Goal: Task Accomplishment & Management: Manage account settings

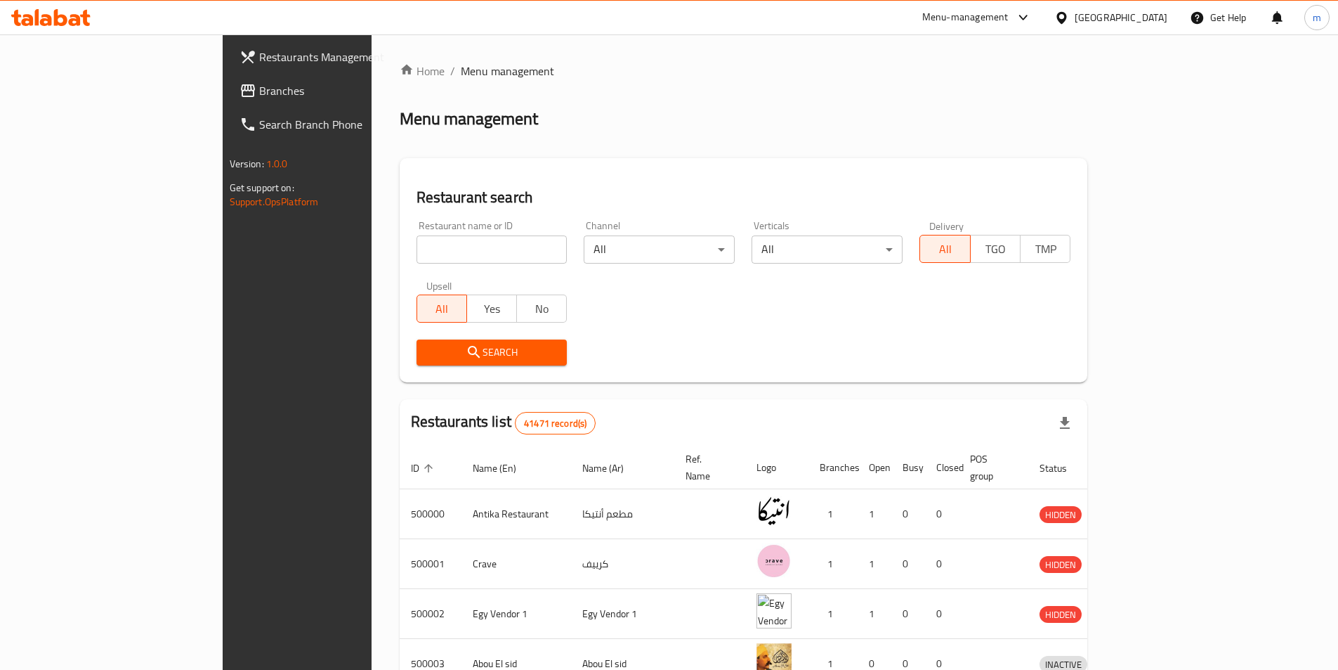
click at [228, 99] on link "Branches" at bounding box center [337, 91] width 218 height 34
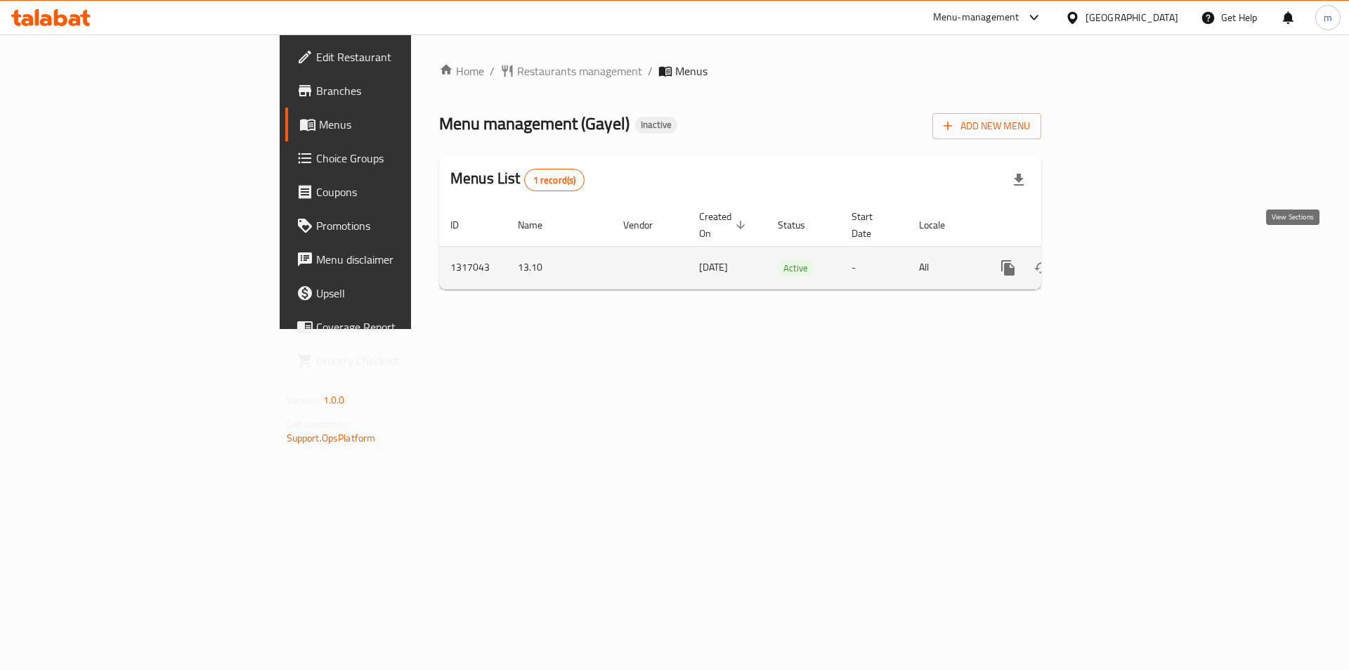
click at [1126, 261] on link "enhanced table" at bounding box center [1109, 268] width 34 height 34
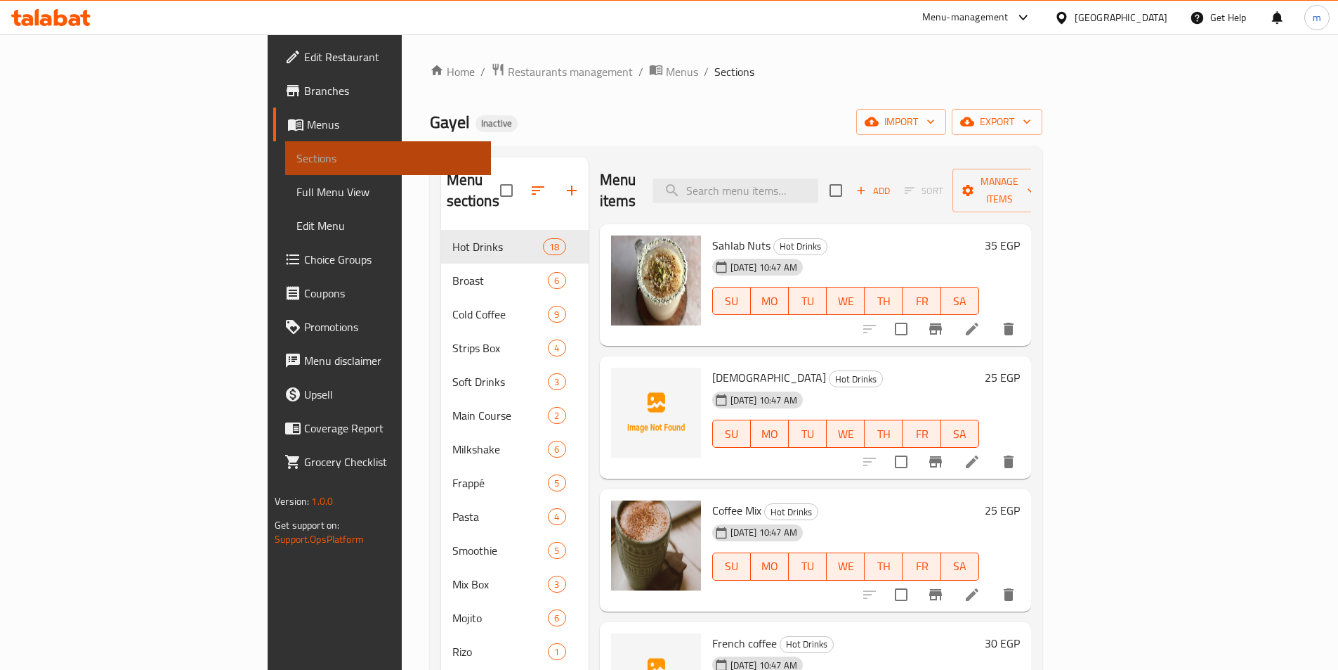
click at [296, 152] on span "Sections" at bounding box center [387, 158] width 183 height 17
click at [307, 123] on span "Menus" at bounding box center [393, 124] width 173 height 17
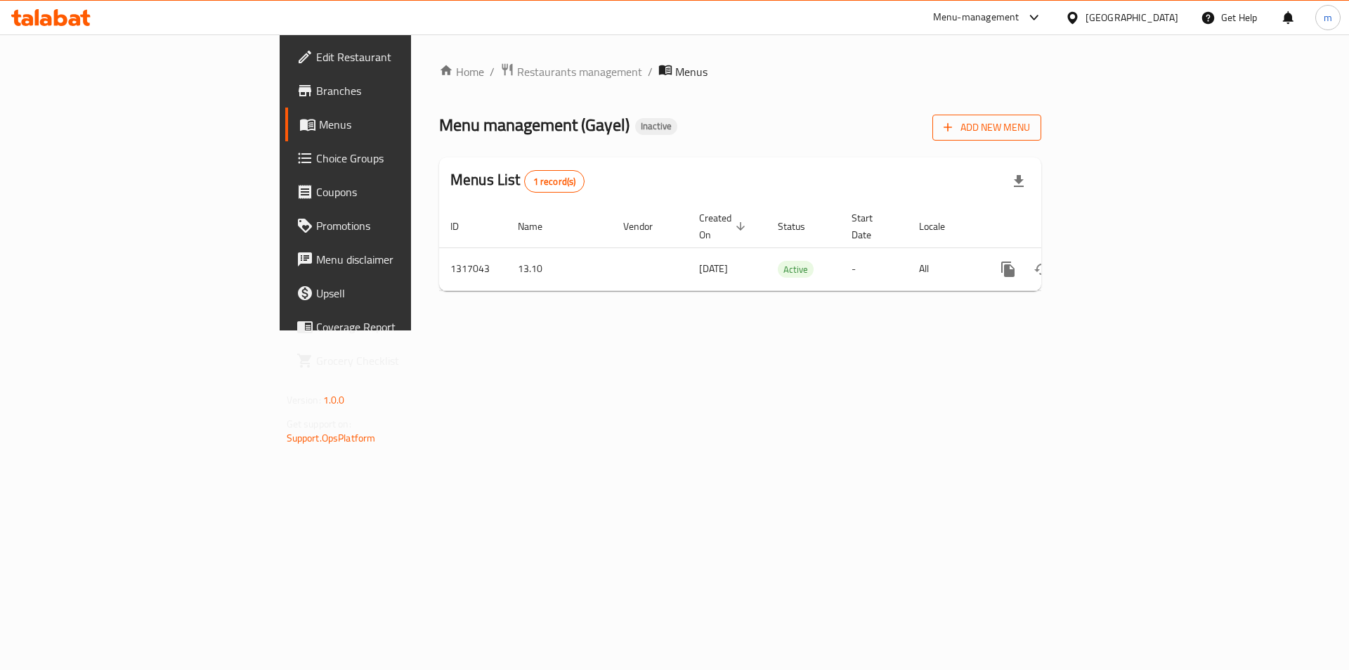
click at [1030, 131] on span "Add New Menu" at bounding box center [987, 128] width 86 height 18
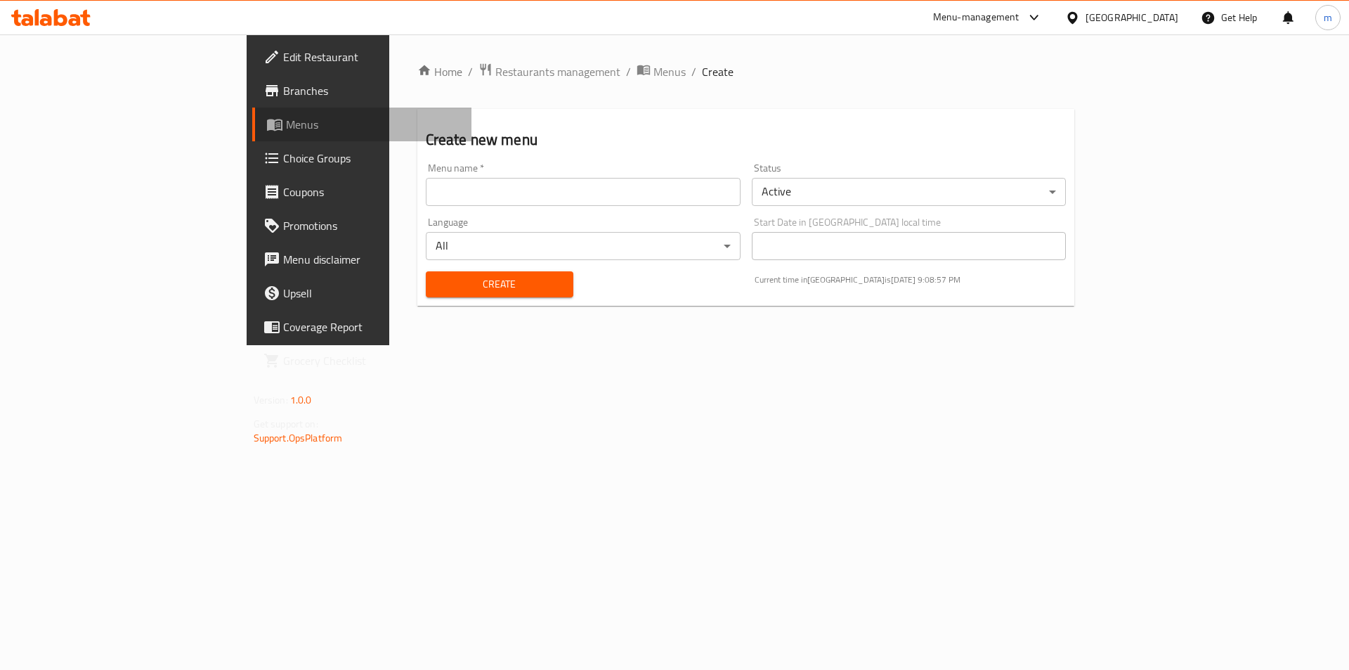
click at [286, 131] on span "Menus" at bounding box center [373, 124] width 175 height 17
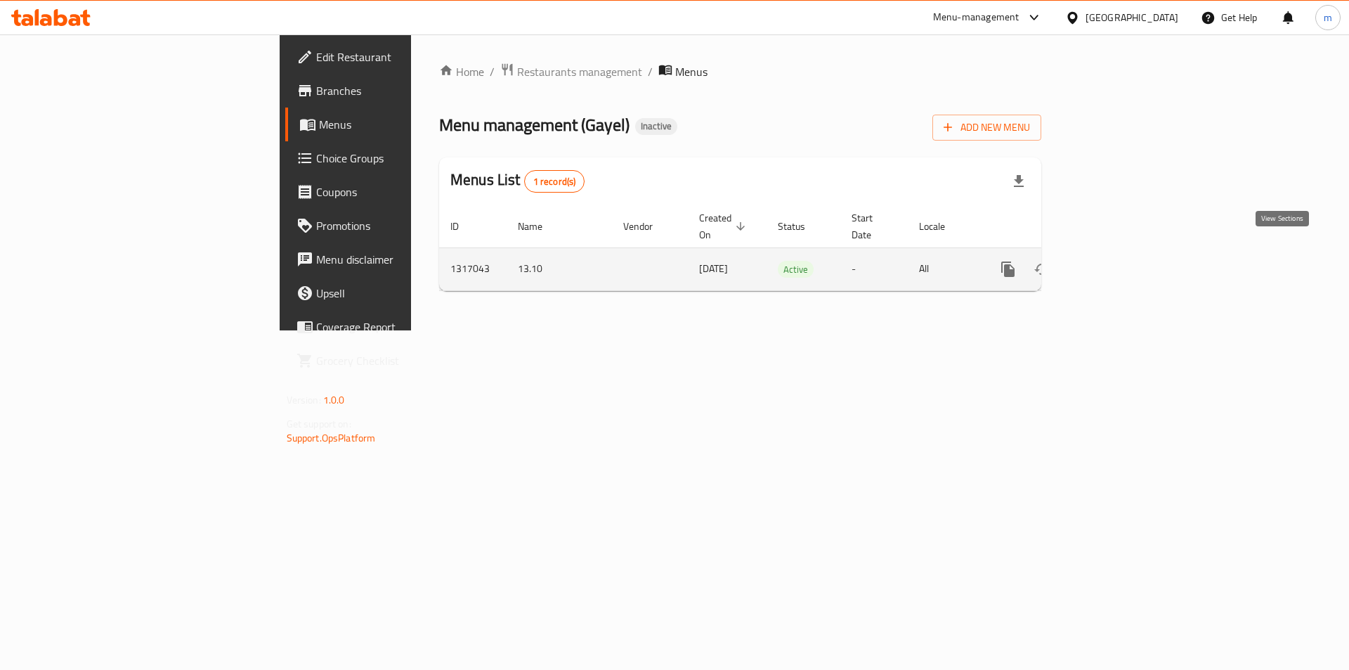
click at [1126, 254] on link "enhanced table" at bounding box center [1109, 269] width 34 height 34
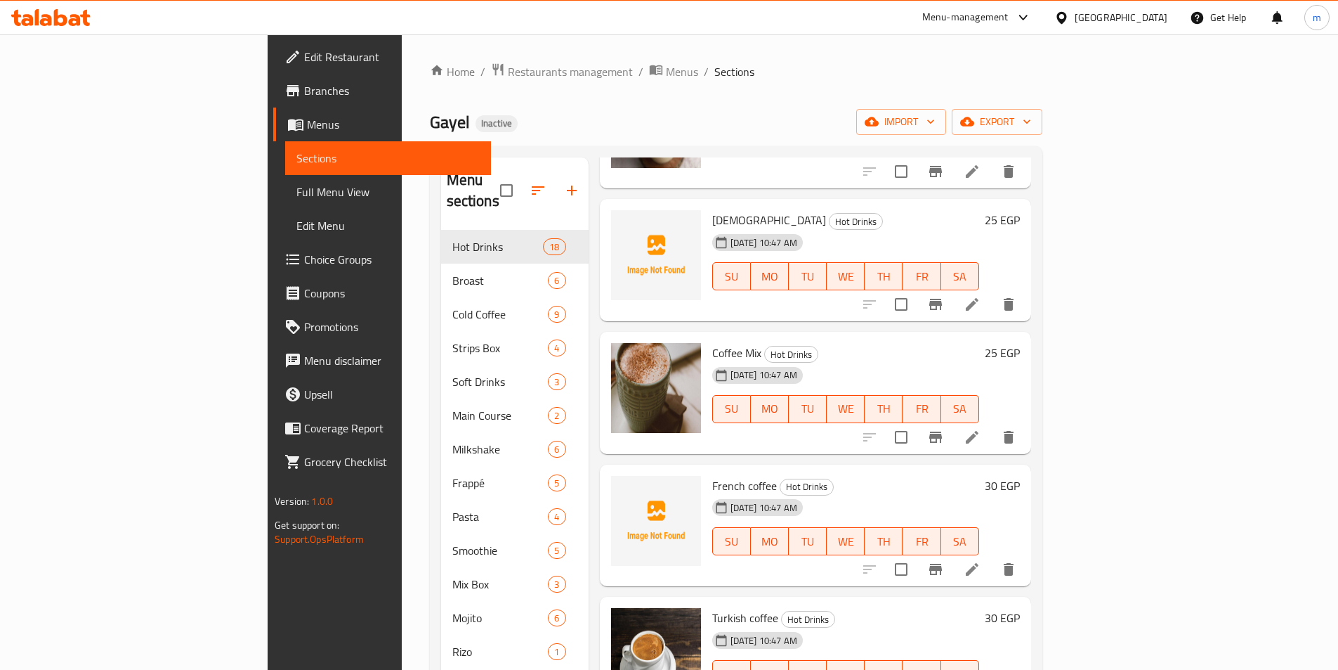
scroll to position [351, 0]
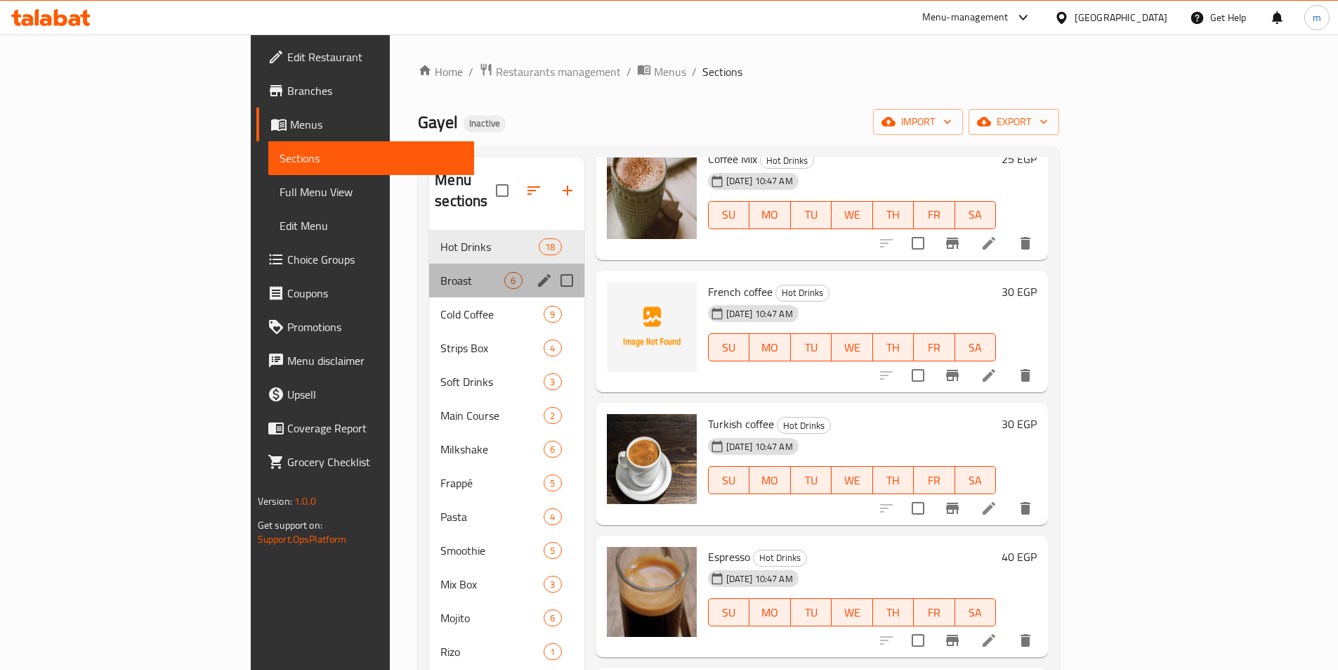
click at [429, 270] on div "Broast 6" at bounding box center [506, 280] width 155 height 34
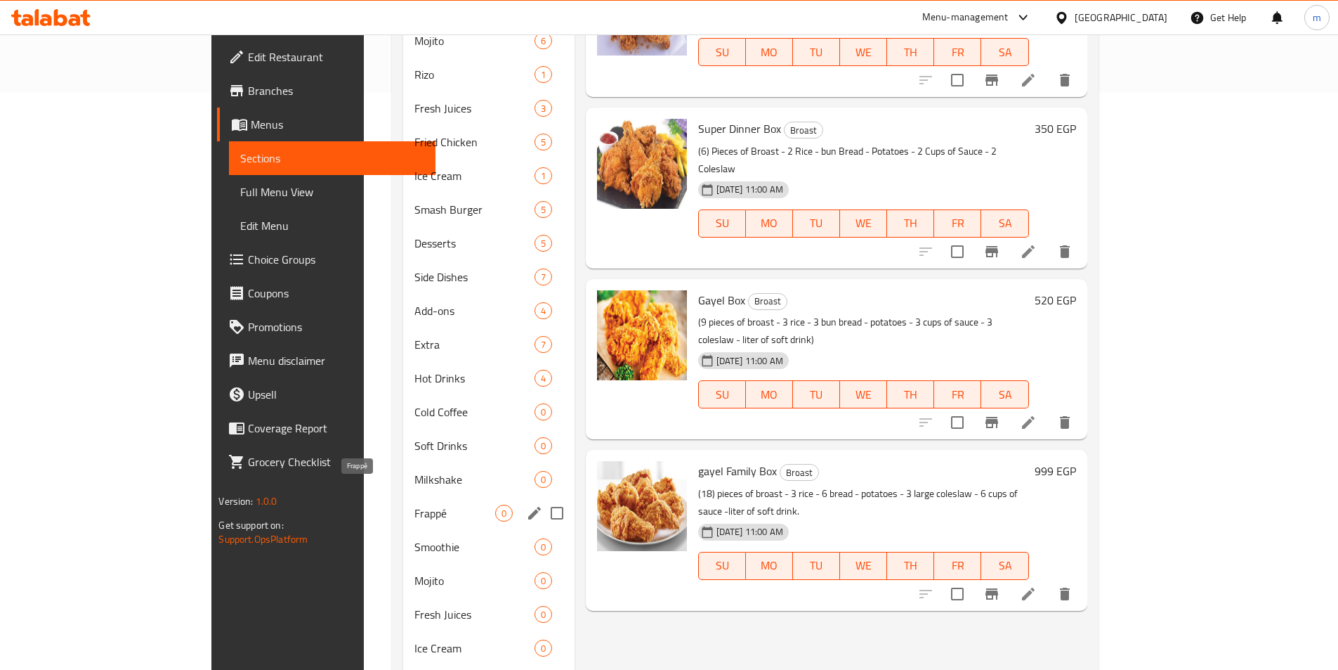
scroll to position [663, 0]
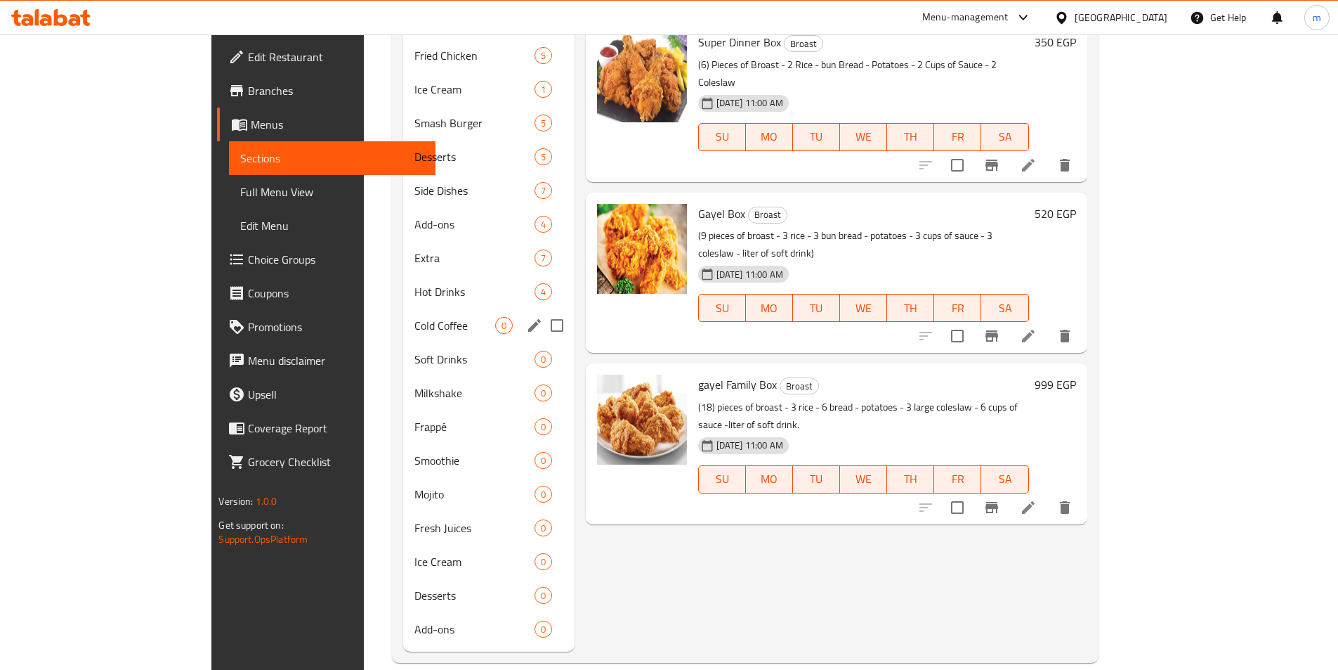
click at [403, 313] on div "Cold Coffee 0" at bounding box center [488, 325] width 171 height 34
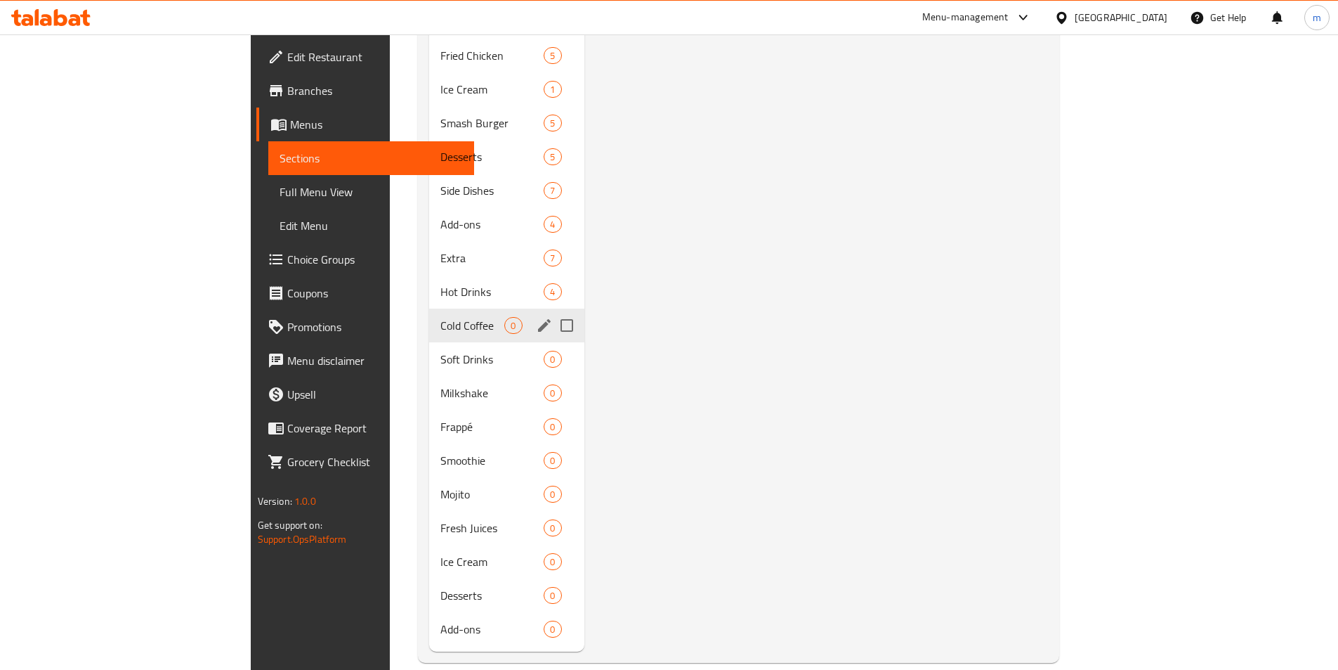
click at [552, 311] on input "Menu sections" at bounding box center [567, 326] width 30 height 30
checkbox input "true"
click at [552, 344] on input "Menu sections" at bounding box center [567, 359] width 30 height 30
checkbox input "true"
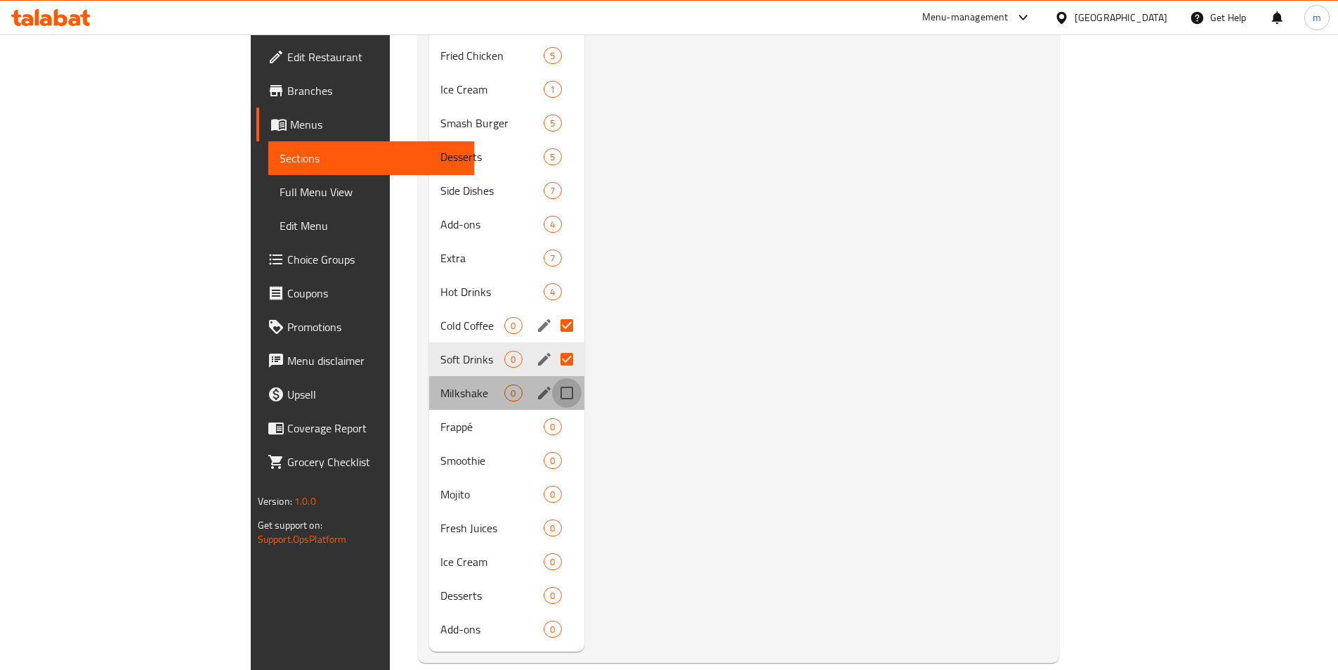
click at [552, 378] on input "Menu sections" at bounding box center [567, 393] width 30 height 30
checkbox input "true"
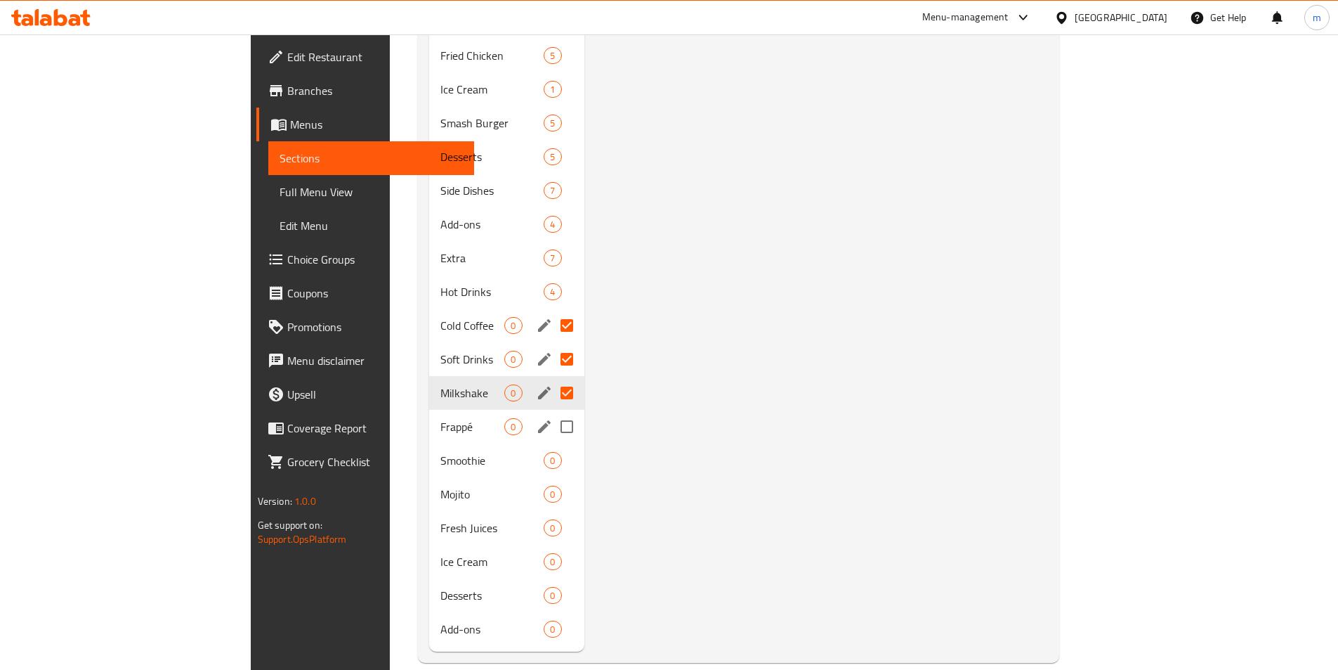
click at [552, 412] on input "Menu sections" at bounding box center [567, 427] width 30 height 30
checkbox input "true"
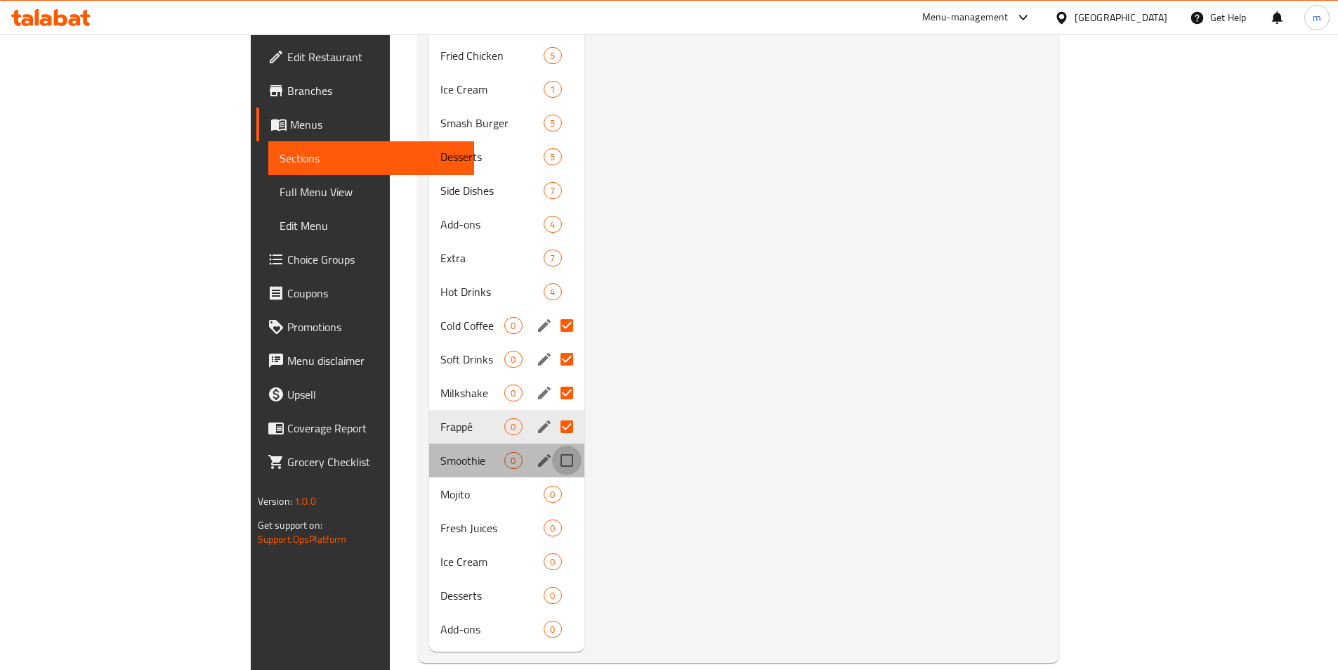
click at [552, 445] on input "Menu sections" at bounding box center [567, 460] width 30 height 30
checkbox input "true"
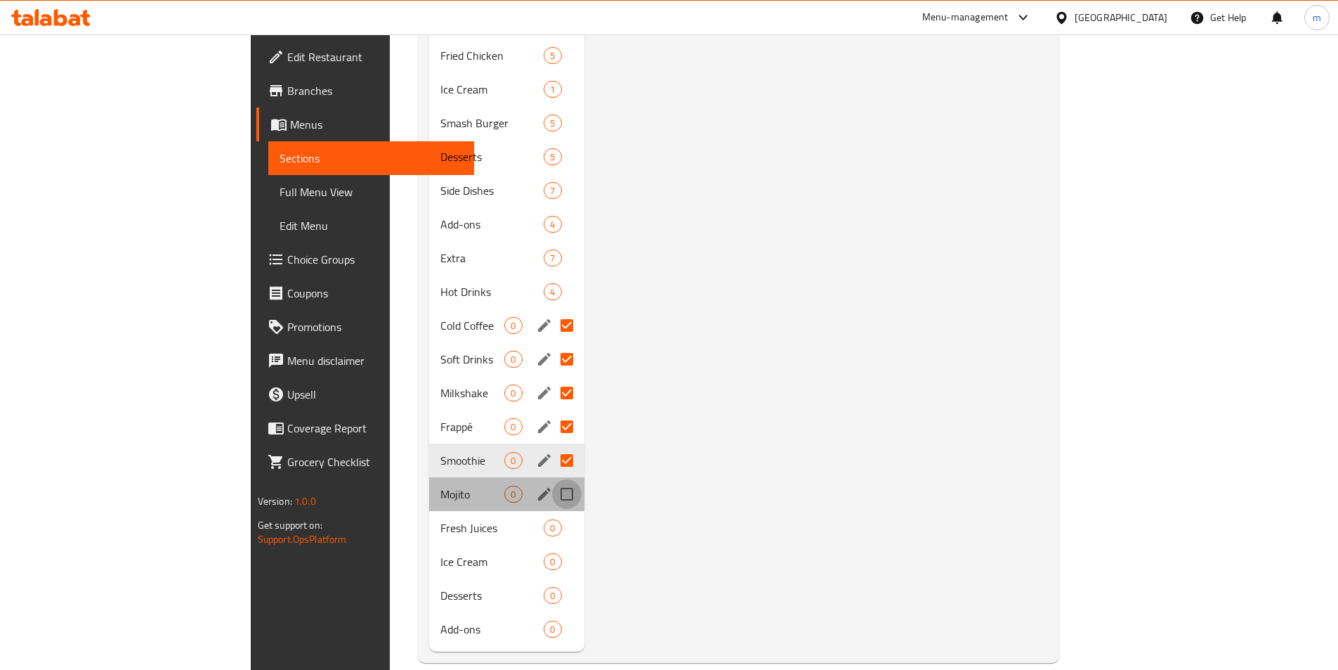
click at [552, 479] on input "Menu sections" at bounding box center [567, 494] width 30 height 30
checkbox input "true"
click at [552, 513] on input "Menu sections" at bounding box center [567, 528] width 30 height 30
checkbox input "true"
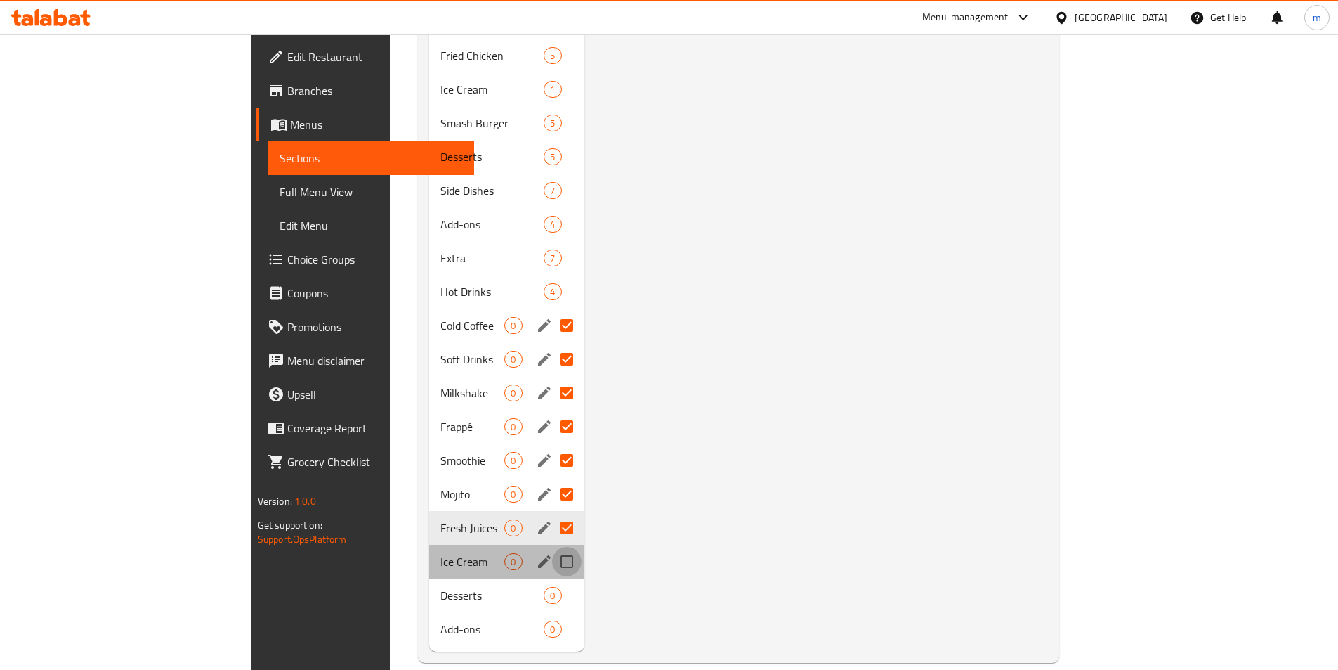
click at [552, 547] on input "Menu sections" at bounding box center [567, 562] width 30 height 30
checkbox input "true"
click at [552, 580] on input "Menu sections" at bounding box center [567, 595] width 30 height 30
checkbox input "true"
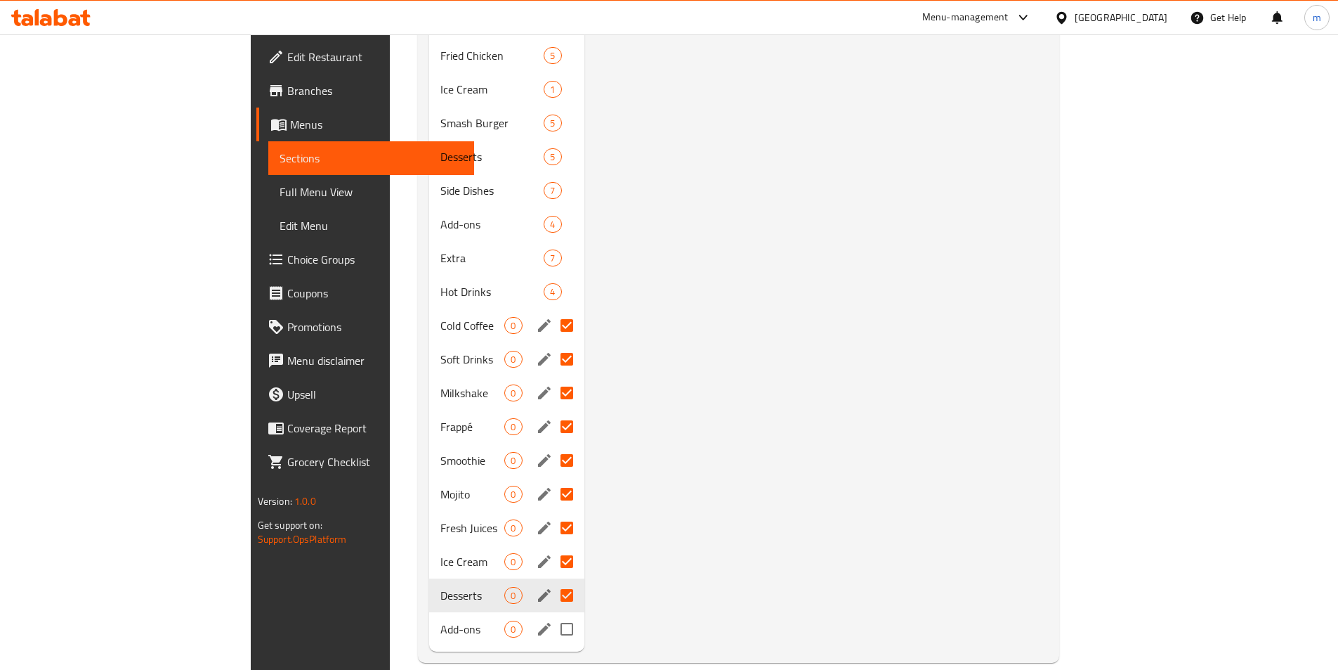
click at [552, 614] on input "Menu sections" at bounding box center [567, 629] width 30 height 30
checkbox input "true"
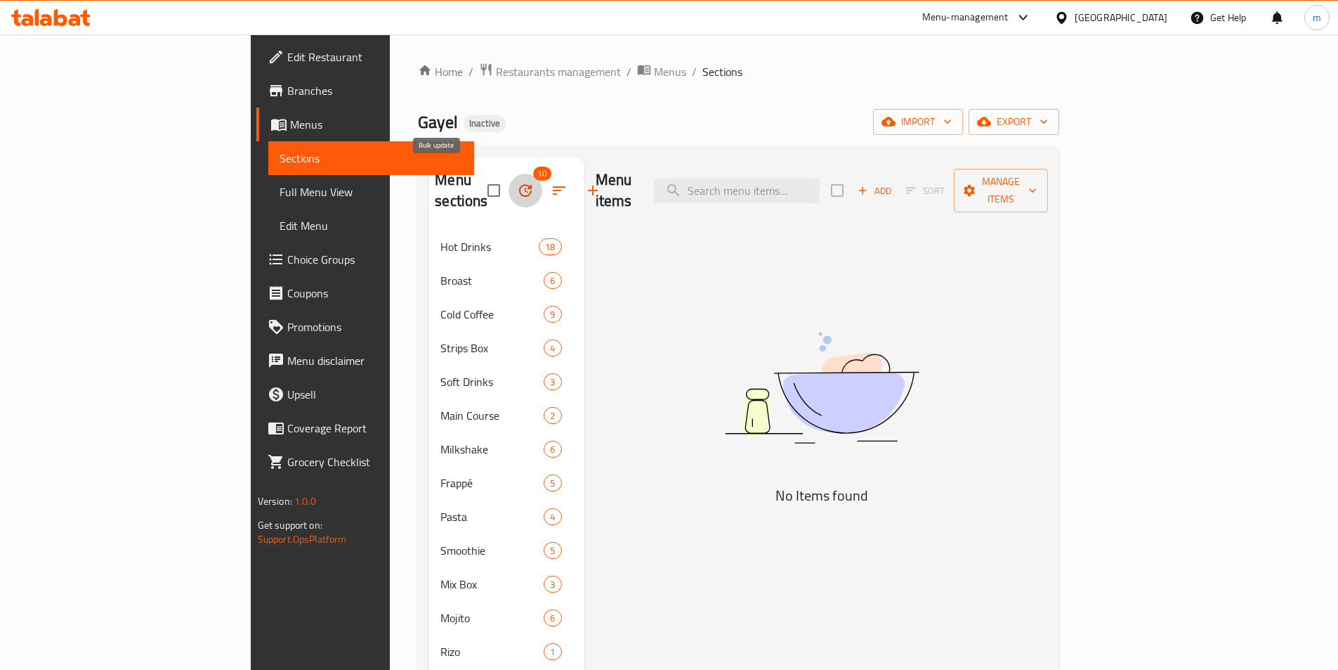
click at [509, 178] on button "button" at bounding box center [526, 191] width 34 height 34
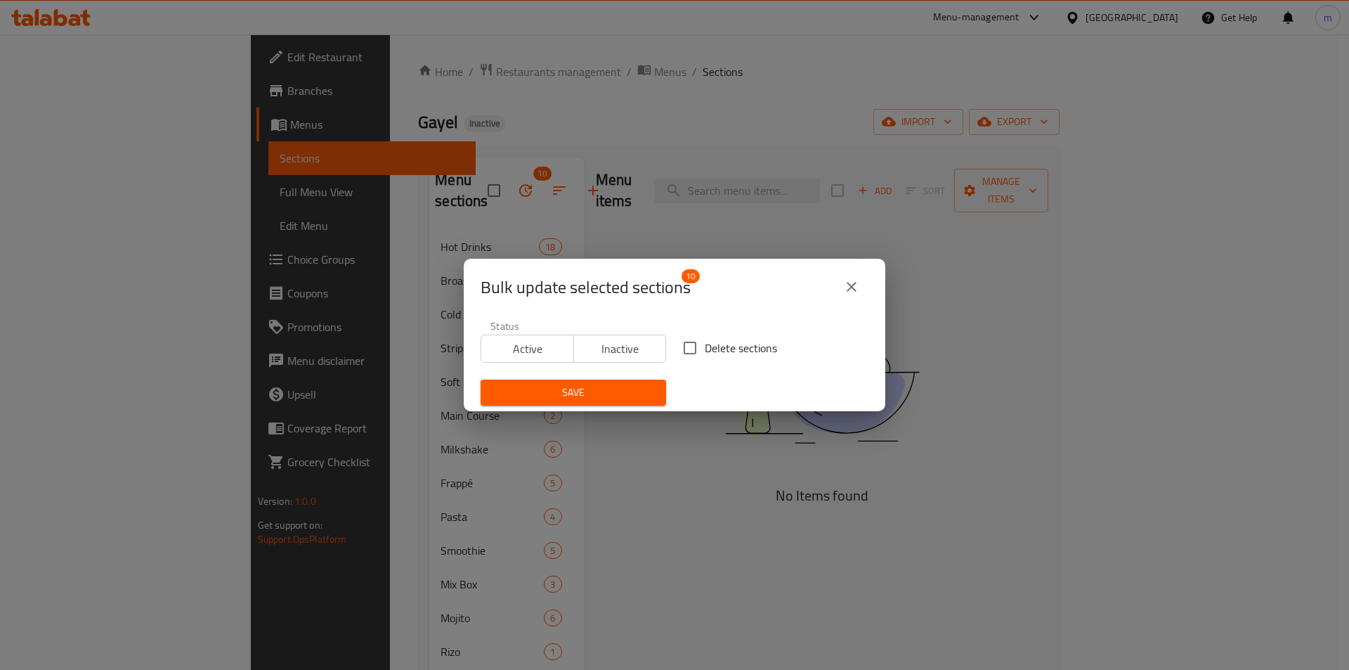
click at [705, 344] on span "Delete sections" at bounding box center [741, 347] width 72 height 17
click at [701, 344] on input "Delete sections" at bounding box center [690, 348] width 30 height 30
checkbox input "true"
click at [616, 388] on span "Save" at bounding box center [573, 393] width 163 height 18
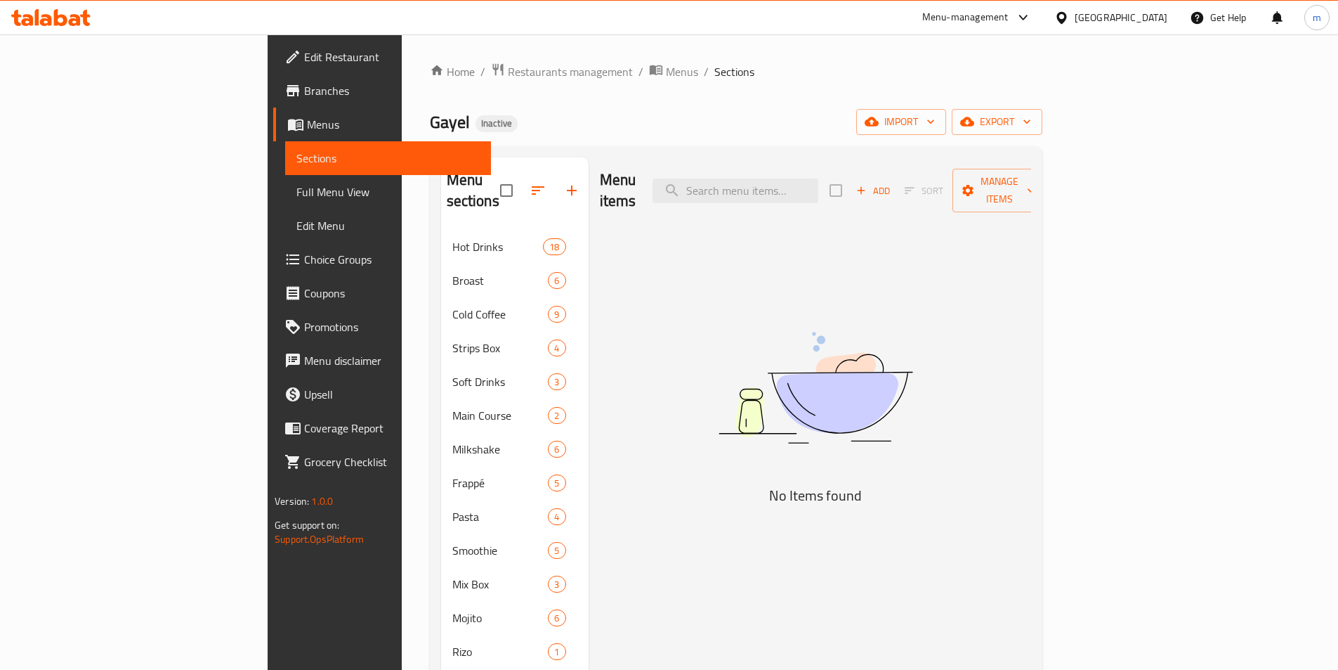
click at [866, 253] on div "Menu items Add Sort Manage items No Items found" at bounding box center [810, 567] width 443 height 820
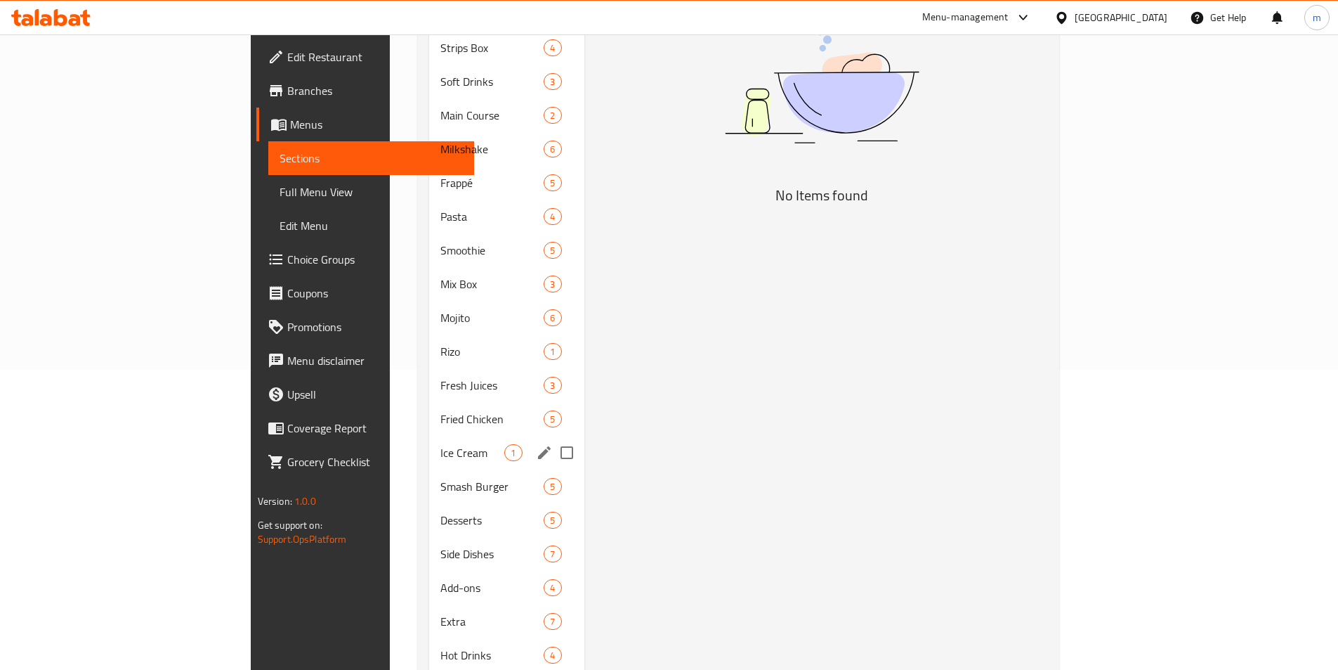
scroll to position [326, 0]
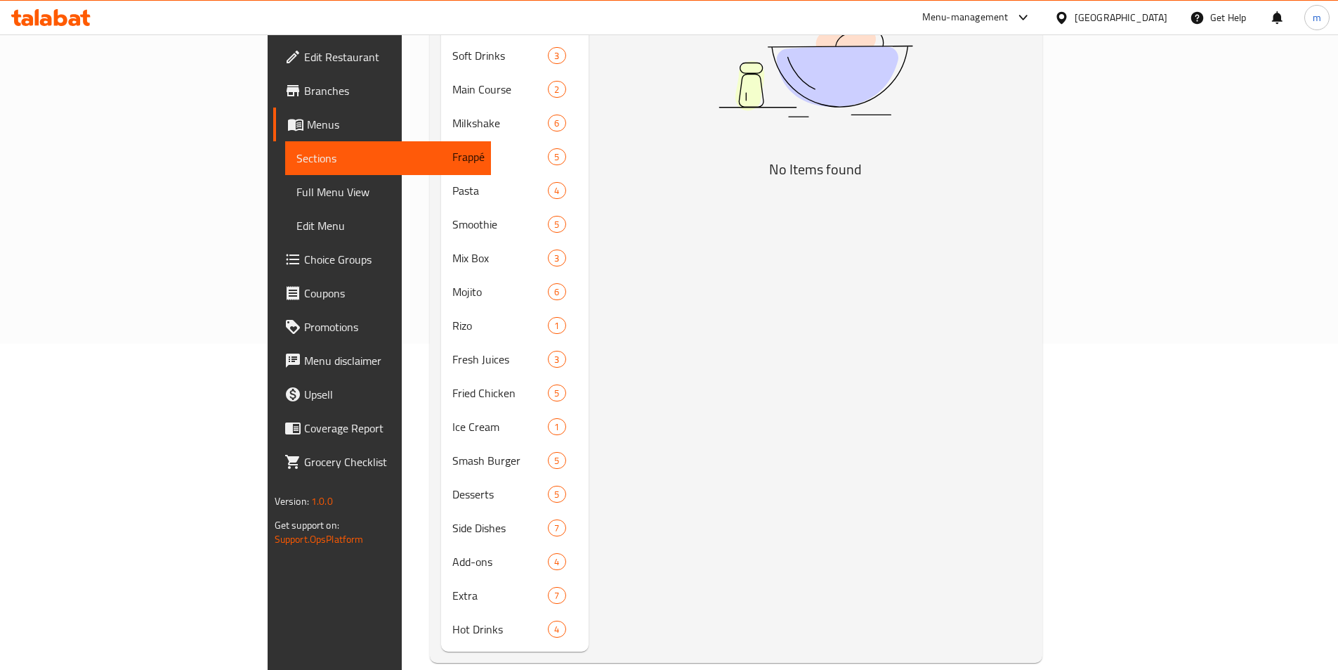
click at [819, 421] on div "Menu items Add Sort Manage items No Items found" at bounding box center [810, 241] width 443 height 820
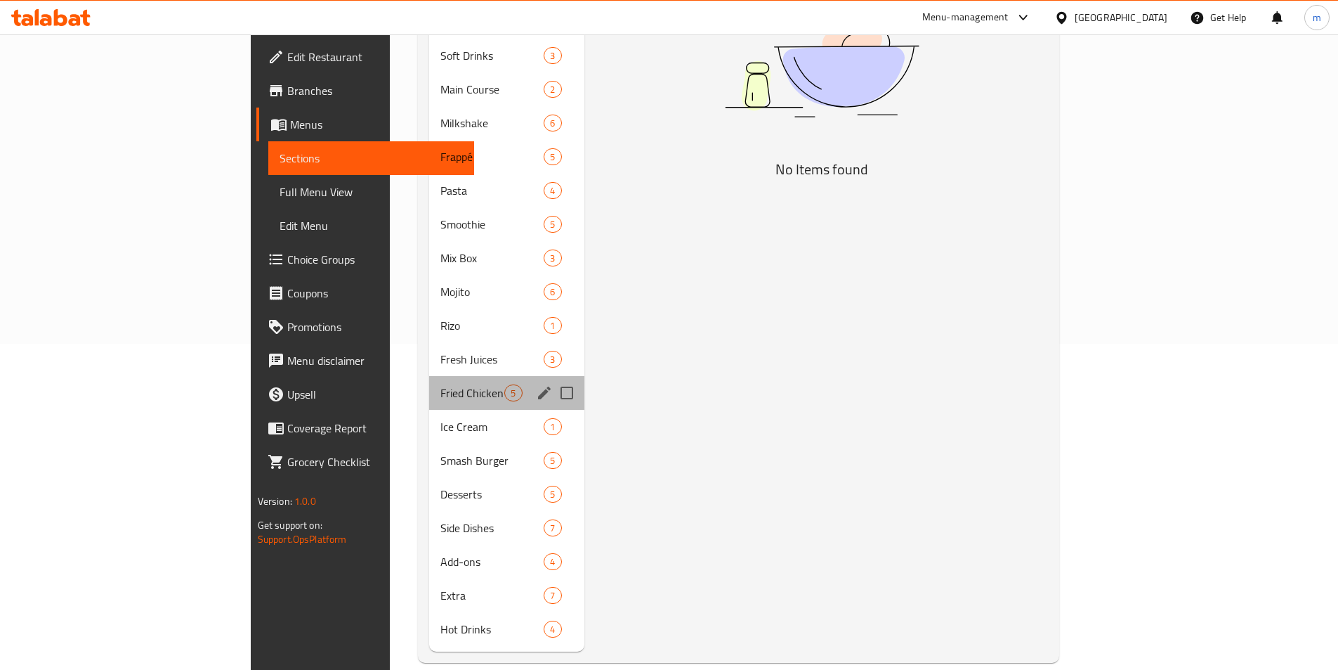
click at [429, 381] on div "Fried Chicken 5" at bounding box center [506, 393] width 155 height 34
